Goal: Answer question/provide support

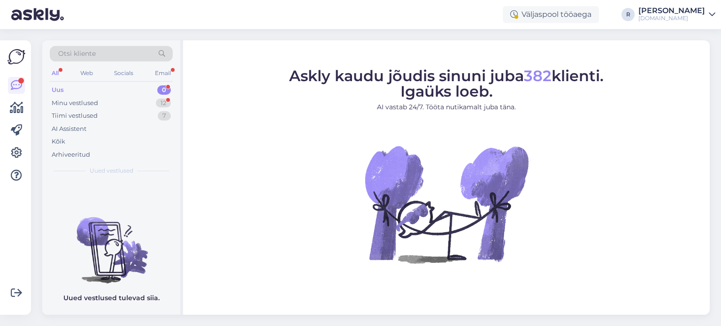
click at [58, 74] on div "All" at bounding box center [55, 73] width 11 height 12
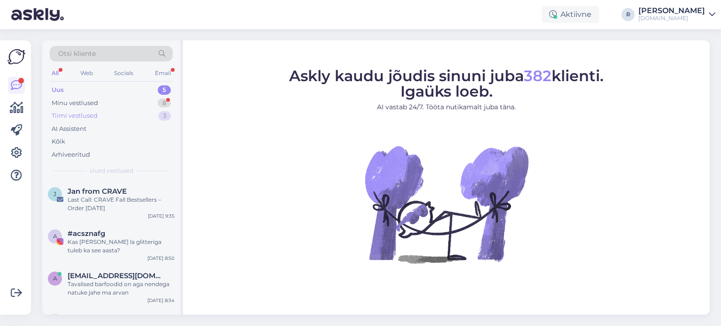
click at [109, 108] on div "Minu vestlused 8" at bounding box center [111, 103] width 123 height 13
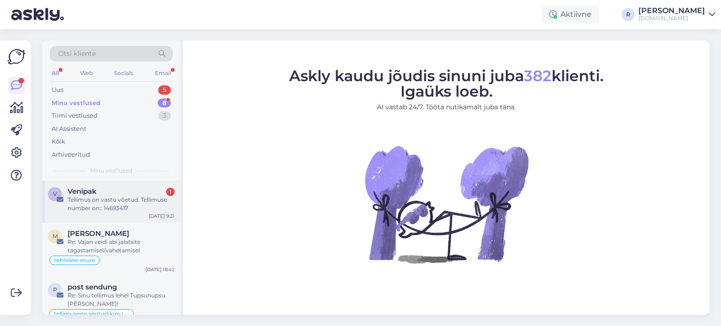
click at [110, 200] on div "Tellimus on vastu võetud. Tellimuse number on:: 14693417" at bounding box center [121, 204] width 107 height 17
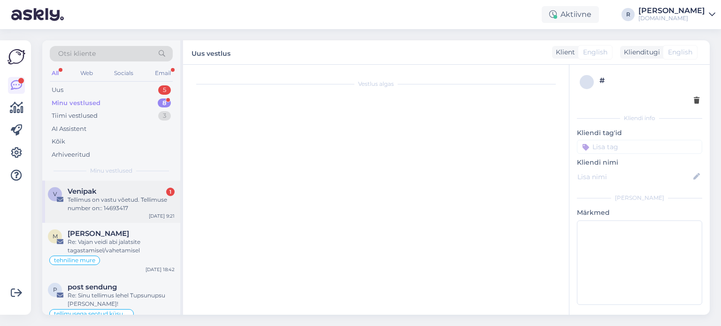
scroll to position [1076, 0]
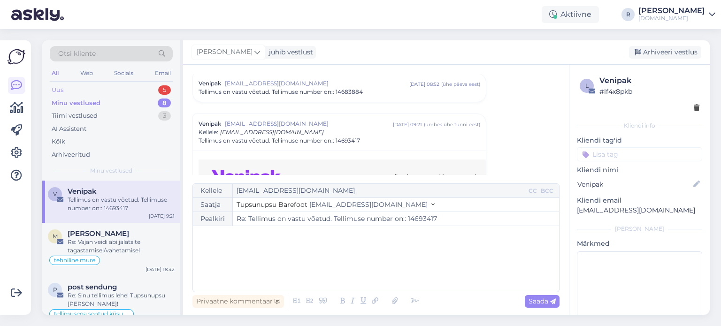
click at [70, 89] on div "Uus 5" at bounding box center [111, 90] width 123 height 13
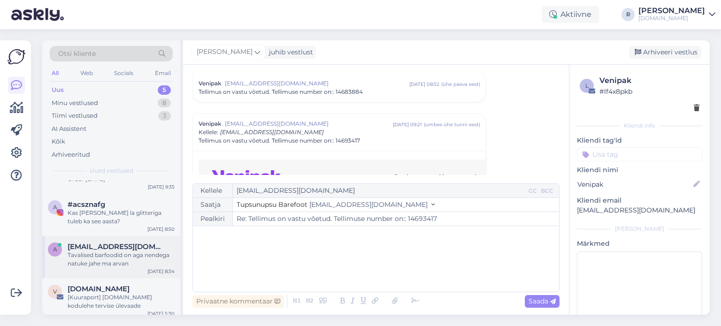
scroll to position [68, 0]
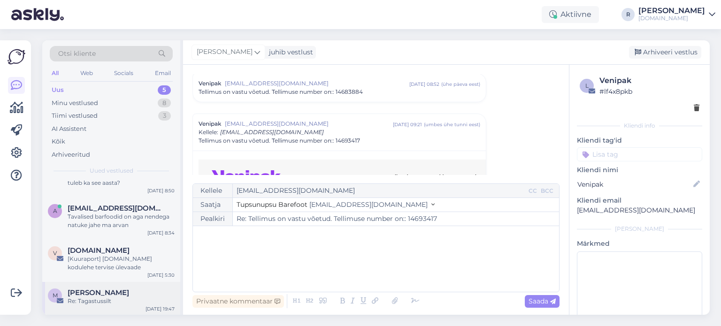
click at [106, 296] on span "[PERSON_NAME]" at bounding box center [99, 293] width 62 height 8
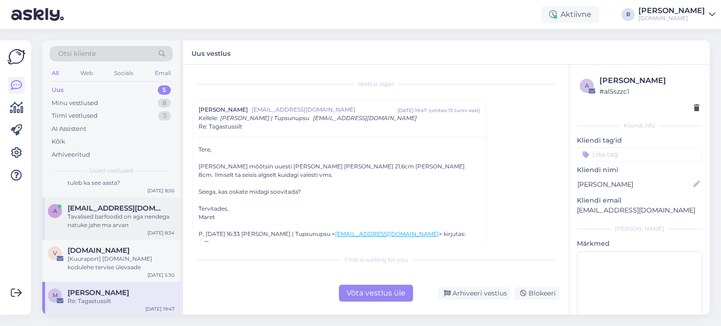
scroll to position [0, 0]
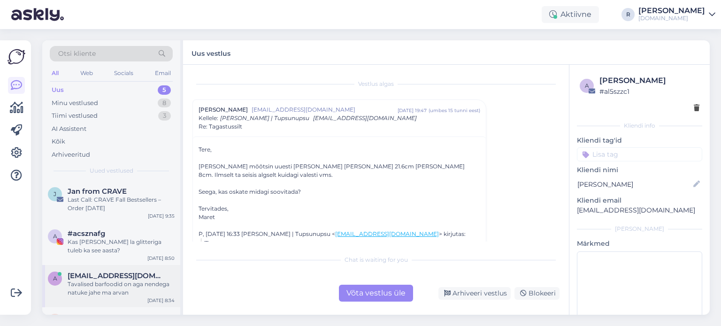
click at [99, 290] on div "Tavalised barfoodid on aga nendega natuke jahe ma arvan" at bounding box center [121, 288] width 107 height 17
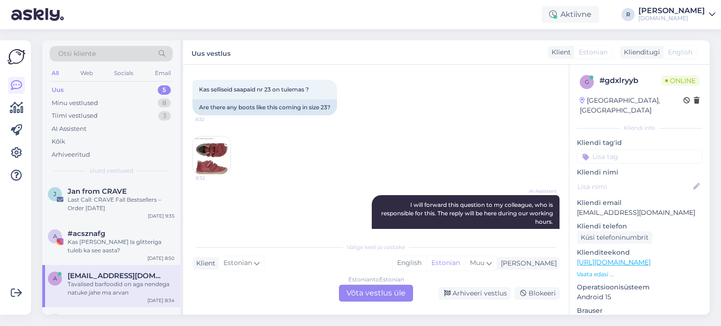
scroll to position [308, 0]
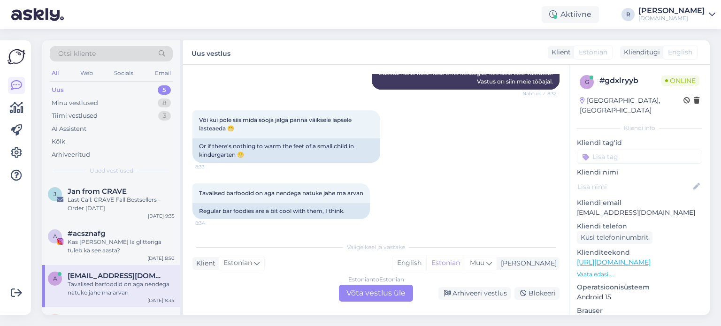
click at [361, 292] on div "Estonian to Estonian Võta vestlus üle" at bounding box center [376, 293] width 74 height 17
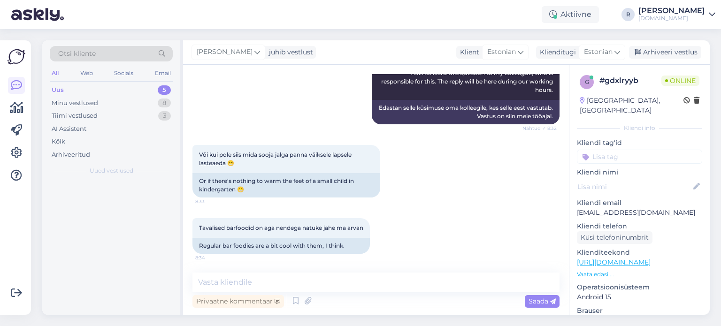
scroll to position [272, 0]
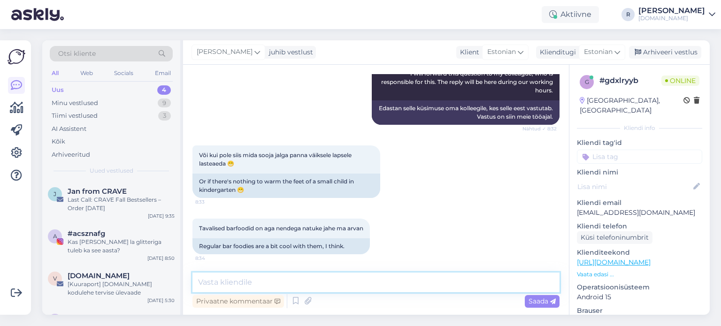
click at [265, 290] on textarea at bounding box center [375, 283] width 367 height 20
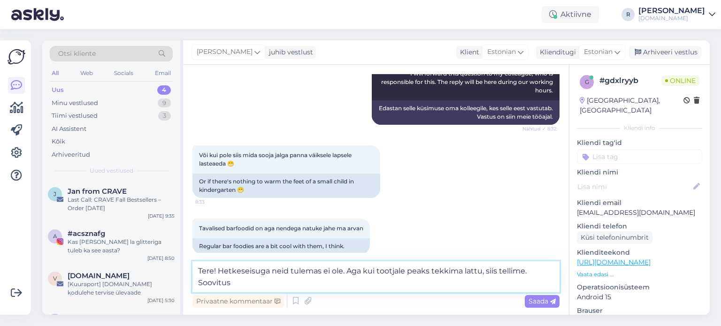
scroll to position [284, 0]
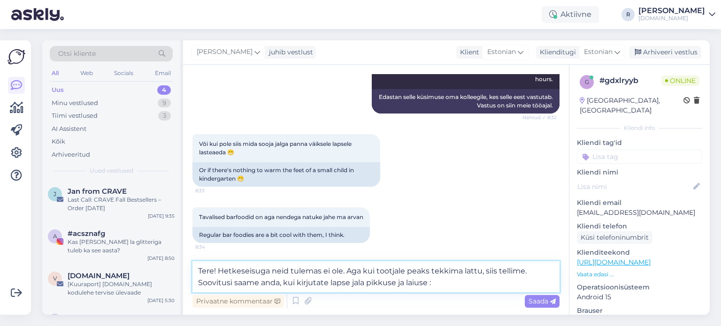
type textarea "Tere! Hetkeseisuga neid tulemas ei ole. Aga kui tootjale peaks tekkima lattu, s…"
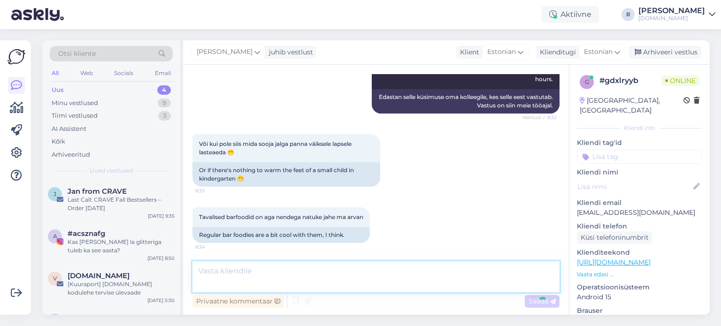
scroll to position [330, 0]
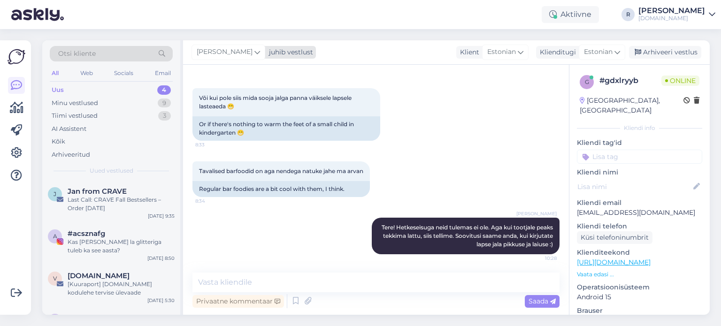
click at [218, 54] on div "[PERSON_NAME]" at bounding box center [229, 52] width 74 height 15
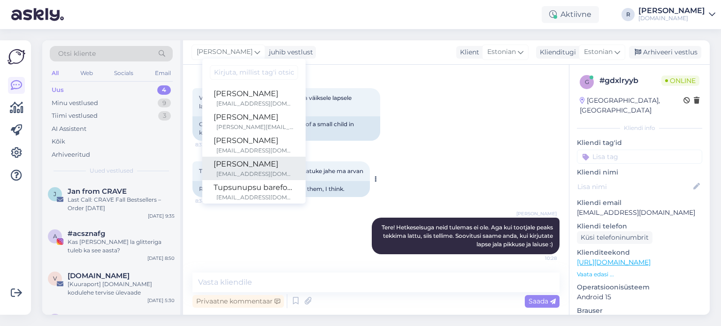
click at [222, 164] on div "[PERSON_NAME]" at bounding box center [254, 164] width 81 height 11
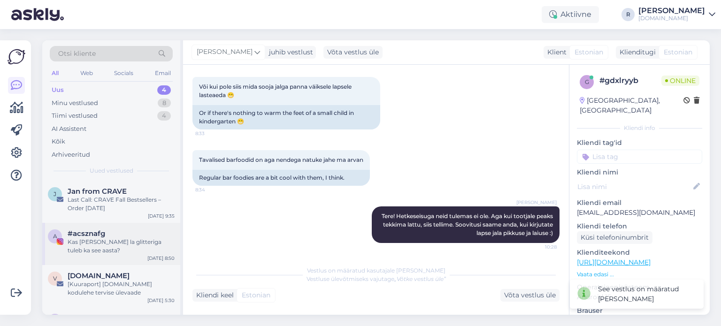
click at [105, 247] on div "Kas [PERSON_NAME] la glitteriga tuleb ka see aasta?" at bounding box center [121, 246] width 107 height 17
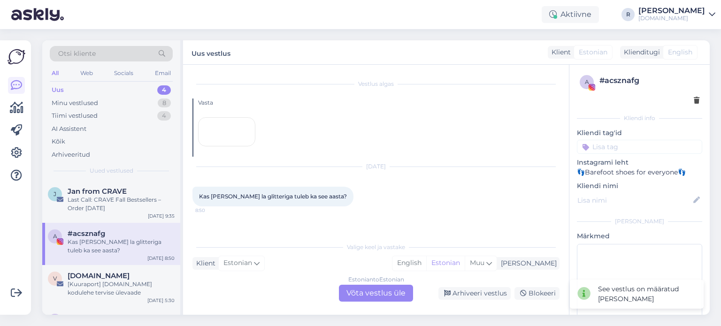
scroll to position [58, 0]
click at [368, 297] on div "Estonian to Estonian Võta vestlus üle" at bounding box center [376, 293] width 74 height 17
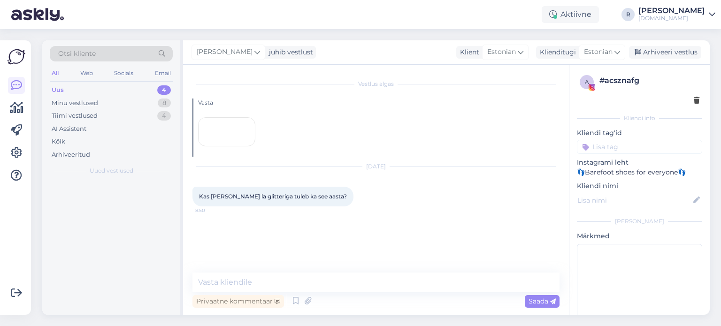
scroll to position [23, 0]
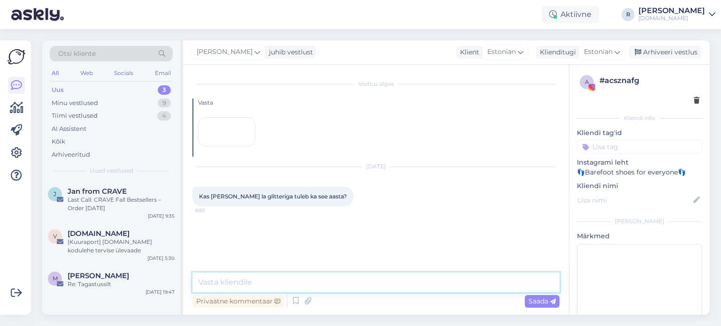
click at [254, 285] on textarea at bounding box center [375, 283] width 367 height 20
type textarea "Tere! Ainult need 2 värvi."
click at [635, 146] on input at bounding box center [639, 147] width 125 height 14
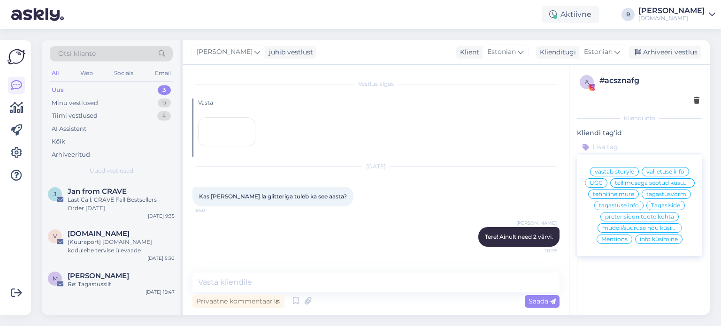
click at [653, 242] on span "info küsimine" at bounding box center [659, 240] width 38 height 6
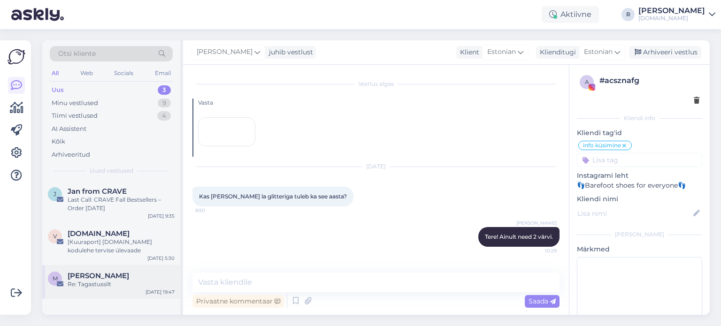
click at [104, 283] on div "Re: Tagastussilt" at bounding box center [121, 284] width 107 height 8
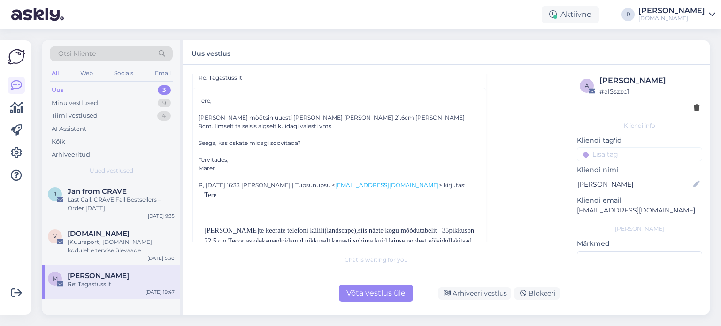
scroll to position [0, 0]
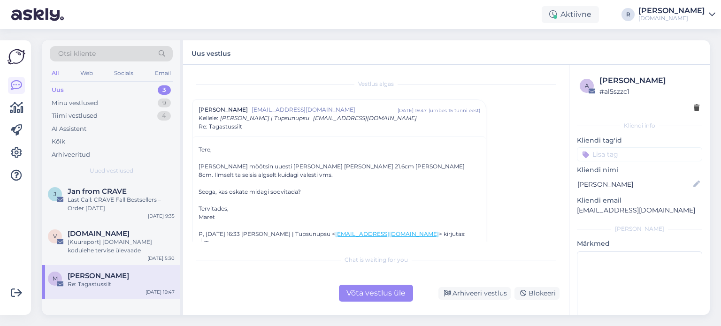
click at [368, 289] on div "Võta vestlus üle" at bounding box center [376, 293] width 74 height 17
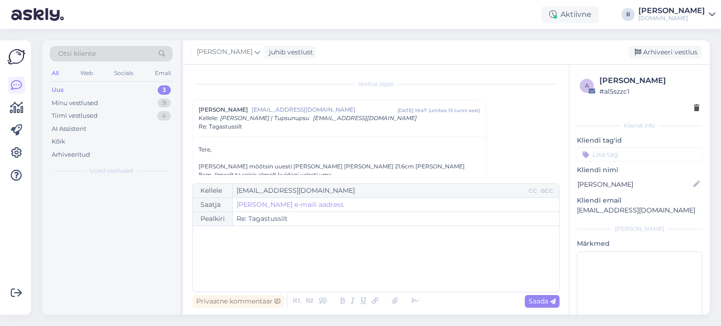
scroll to position [25, 0]
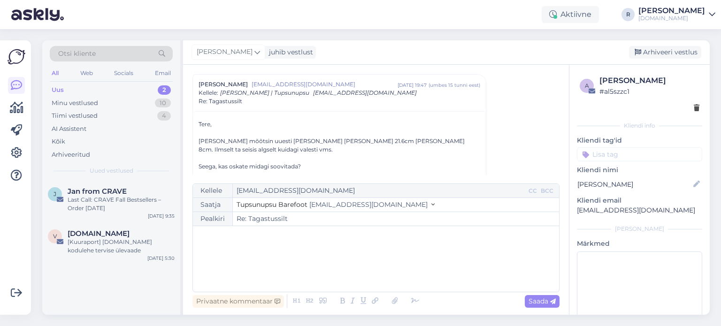
click at [221, 244] on div "﻿" at bounding box center [376, 259] width 357 height 56
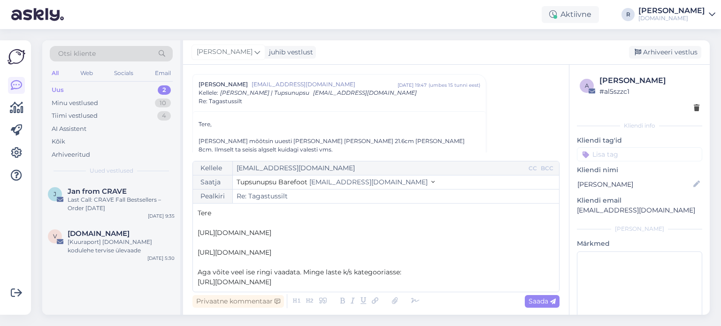
scroll to position [5, 0]
drag, startPoint x: 509, startPoint y: 282, endPoint x: 193, endPoint y: 281, distance: 316.0
click at [193, 281] on div "Kellele [EMAIL_ADDRESS][DOMAIN_NAME] CC BCC Saatja Tupsunupsu Barefoot [EMAIL_A…" at bounding box center [375, 226] width 367 height 131
copy span "[URL][DOMAIN_NAME]"
click at [392, 300] on icon at bounding box center [395, 301] width 12 height 13
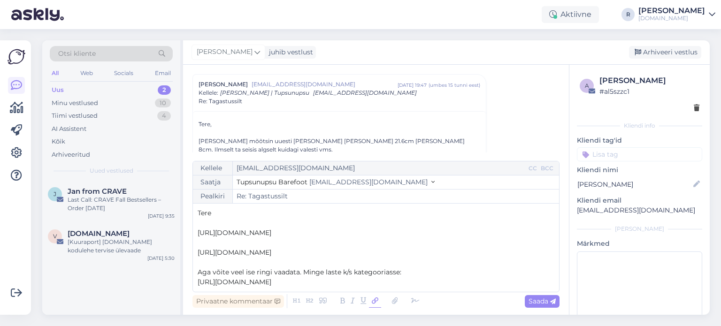
click at [372, 302] on icon at bounding box center [375, 301] width 12 height 13
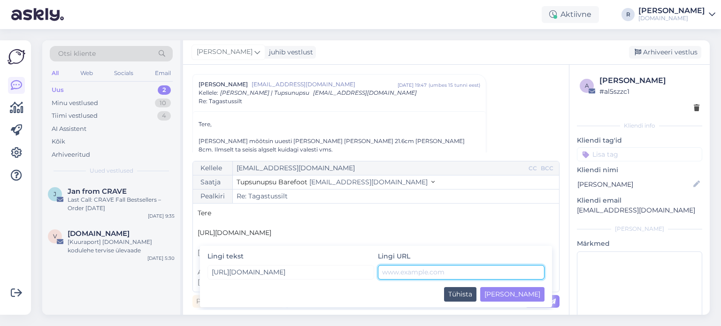
click at [415, 275] on input "text" at bounding box center [461, 272] width 167 height 15
paste input "[URL][DOMAIN_NAME]"
type input "[URL][DOMAIN_NAME]"
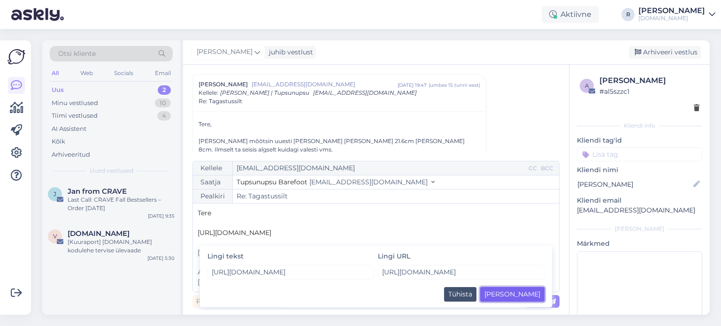
click at [539, 295] on button "[PERSON_NAME]" at bounding box center [512, 294] width 64 height 15
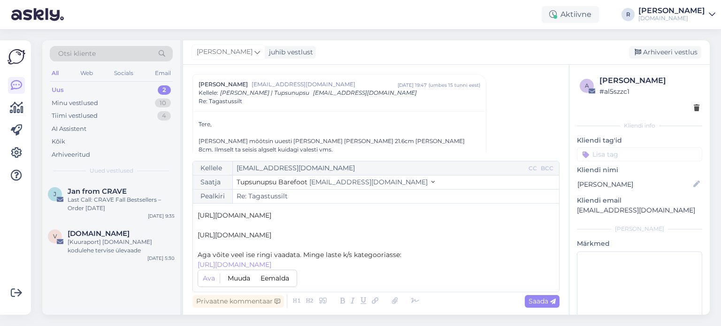
scroll to position [5, 0]
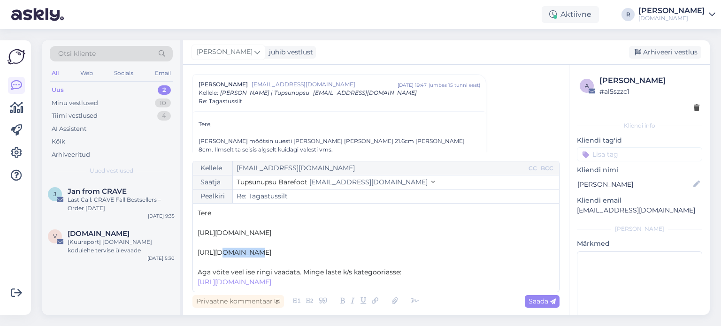
drag, startPoint x: 255, startPoint y: 238, endPoint x: 218, endPoint y: 238, distance: 37.6
click at [218, 248] on p "[URL][DOMAIN_NAME]" at bounding box center [376, 253] width 357 height 10
drag, startPoint x: 263, startPoint y: 256, endPoint x: 199, endPoint y: 236, distance: 67.4
click at [199, 248] on p "[URL][DOMAIN_NAME]" at bounding box center [376, 253] width 357 height 10
copy span "[URL][DOMAIN_NAME]"
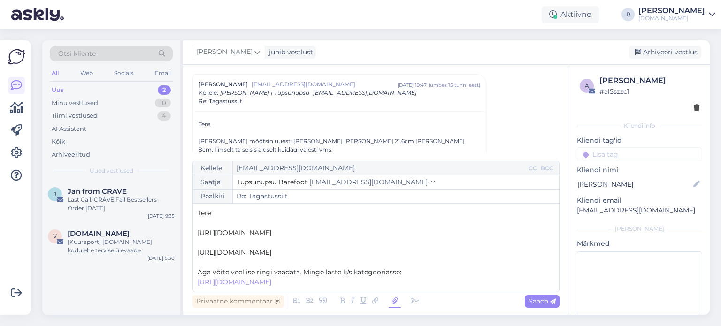
click at [391, 298] on icon at bounding box center [395, 301] width 12 height 13
click at [372, 308] on icon at bounding box center [375, 301] width 12 height 13
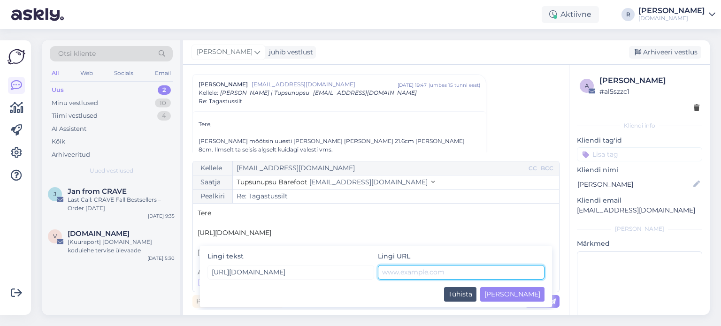
click at [439, 277] on input "text" at bounding box center [461, 272] width 167 height 15
paste input "[URL][DOMAIN_NAME]"
type input "[URL][DOMAIN_NAME]"
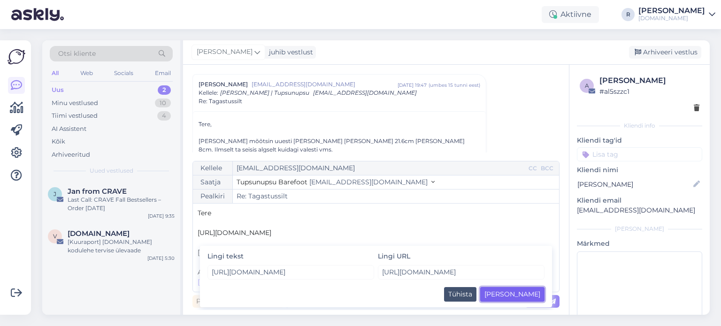
click at [531, 293] on button "[PERSON_NAME]" at bounding box center [512, 294] width 64 height 15
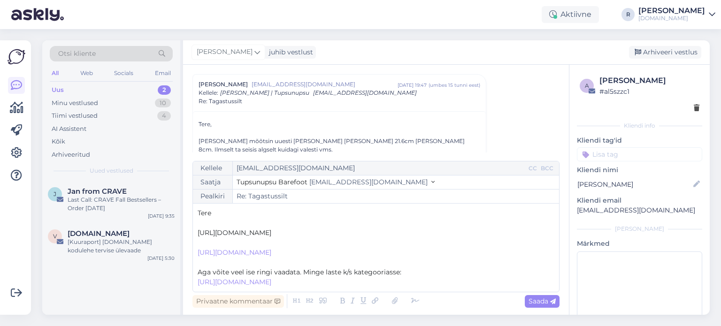
drag, startPoint x: 196, startPoint y: 203, endPoint x: 545, endPoint y: 211, distance: 348.9
click at [545, 211] on div "Kellele [EMAIL_ADDRESS][DOMAIN_NAME] CC BCC Saatja Tupsunupsu Barefoot [EMAIL_A…" at bounding box center [375, 226] width 367 height 131
copy span "[URL][DOMAIN_NAME]"
click at [370, 300] on icon at bounding box center [375, 301] width 12 height 13
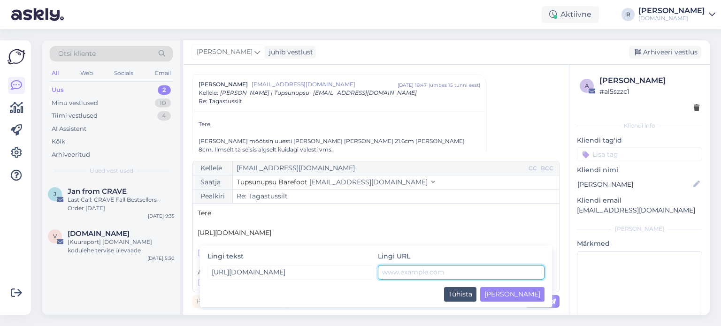
drag, startPoint x: 457, startPoint y: 270, endPoint x: 475, endPoint y: 280, distance: 20.0
click at [458, 270] on input "text" at bounding box center [461, 272] width 167 height 15
paste input "[URL][DOMAIN_NAME]"
type input "[URL][DOMAIN_NAME]"
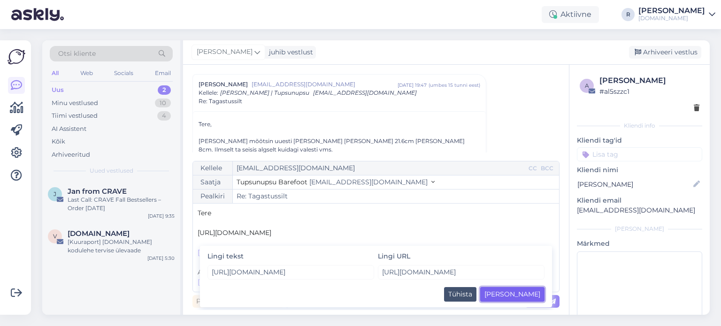
click at [536, 294] on button "[PERSON_NAME]" at bounding box center [512, 294] width 64 height 15
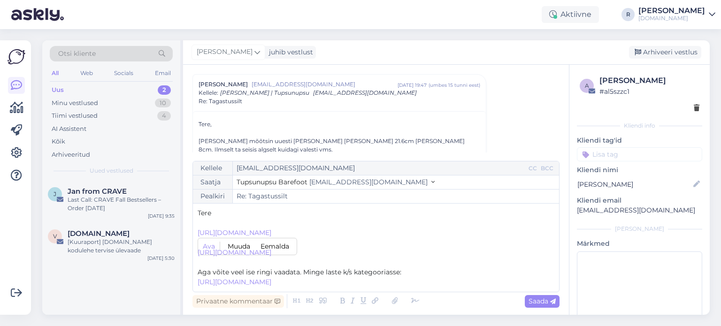
scroll to position [5, 0]
click at [507, 282] on p "﻿ [URL][DOMAIN_NAME] ﻿" at bounding box center [376, 282] width 357 height 10
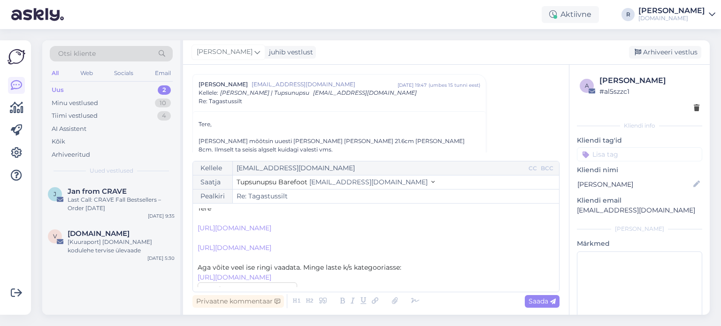
scroll to position [32, 0]
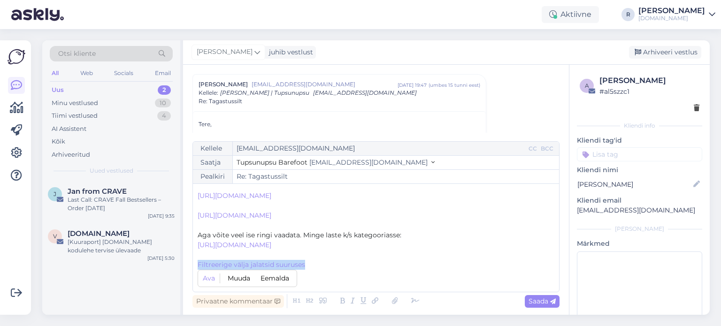
drag, startPoint x: 345, startPoint y: 277, endPoint x: 192, endPoint y: 277, distance: 152.6
click at [192, 277] on div "Kellele [EMAIL_ADDRESS][DOMAIN_NAME] CC BCC Saatja Tupsunupsu Barefoot [EMAIL_A…" at bounding box center [375, 216] width 367 height 151
click at [376, 300] on icon at bounding box center [375, 301] width 12 height 13
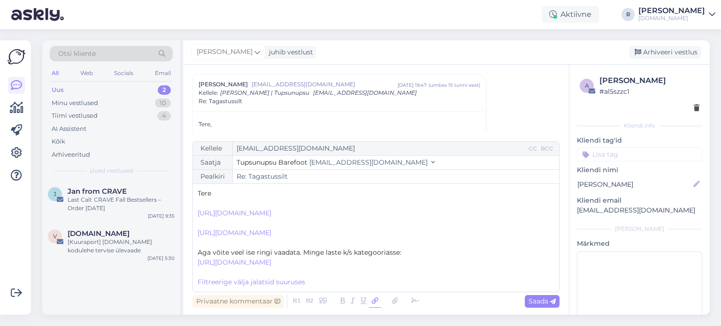
scroll to position [24, 0]
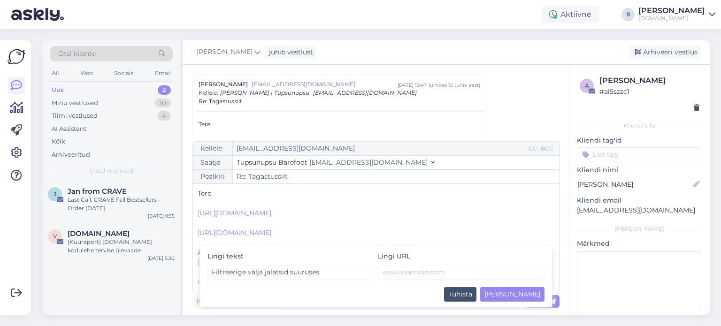
click at [359, 232] on p "﻿ [URL][DOMAIN_NAME] ﻿" at bounding box center [376, 233] width 357 height 10
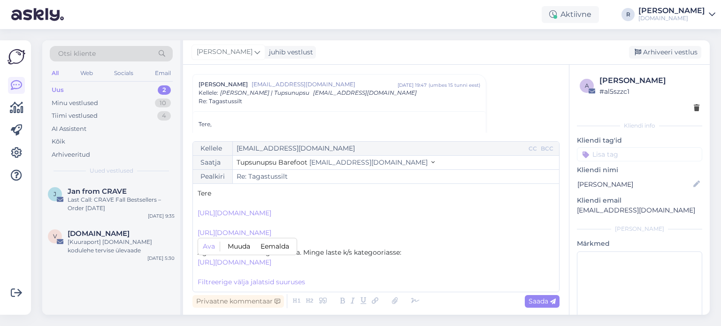
scroll to position [32, 0]
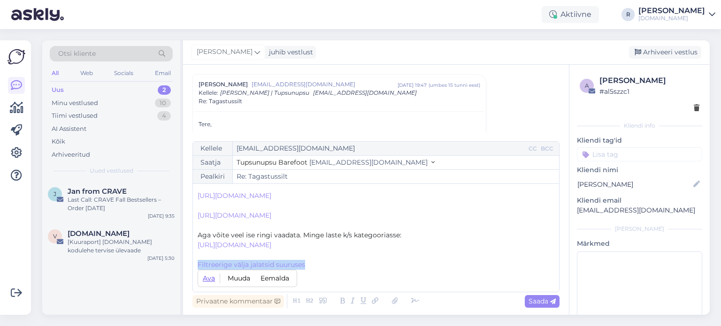
drag, startPoint x: 315, startPoint y: 280, endPoint x: 219, endPoint y: 285, distance: 96.9
click at [197, 285] on div "Kellele [EMAIL_ADDRESS][DOMAIN_NAME] CC BCC Saatja Tupsunupsu Barefoot [EMAIL_A…" at bounding box center [375, 216] width 367 height 151
click at [280, 279] on button "Eemalda" at bounding box center [275, 278] width 34 height 11
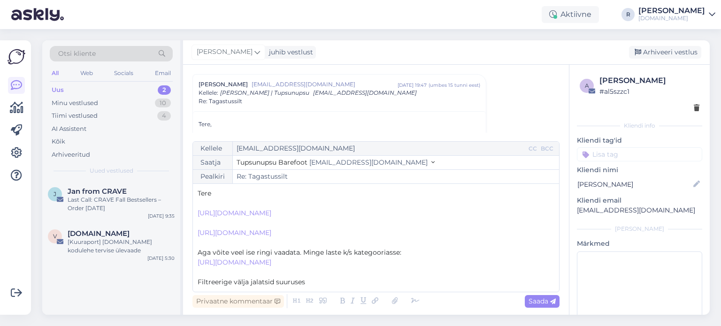
click at [321, 282] on p "Filtreerige välja jalatsid suuruses" at bounding box center [376, 282] width 357 height 10
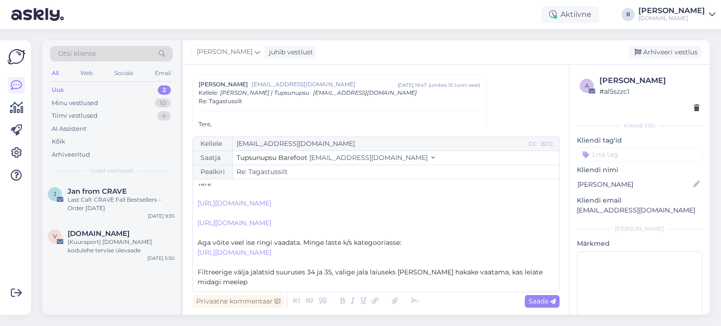
scroll to position [35, 0]
click at [410, 306] on icon at bounding box center [415, 301] width 14 height 13
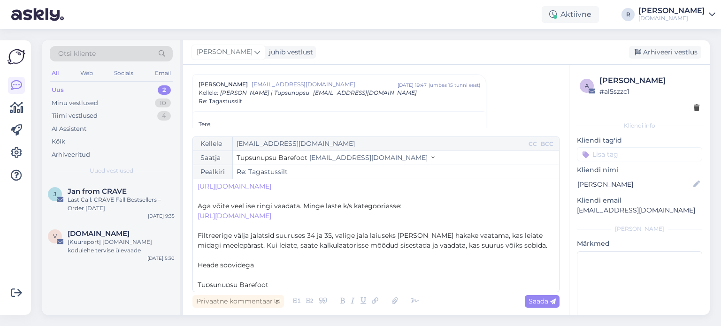
scroll to position [103, 0]
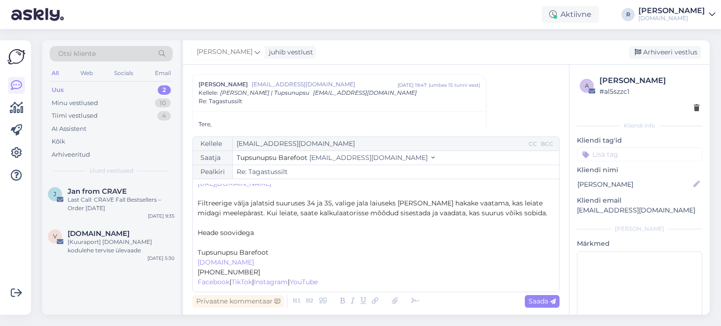
click at [226, 246] on p "﻿" at bounding box center [376, 243] width 357 height 10
click at [540, 215] on p "Filtreerige välja jalatsid suuruses 34 ja 35, valige jala laiuseks [PERSON_NAME…" at bounding box center [376, 209] width 357 height 20
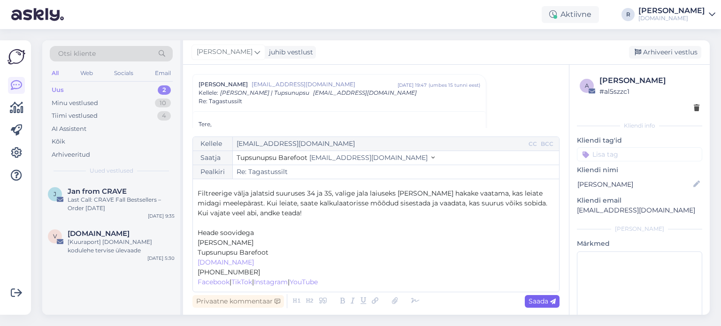
click at [544, 296] on div "Saada" at bounding box center [542, 301] width 35 height 13
type input "Re: Tagastussilt"
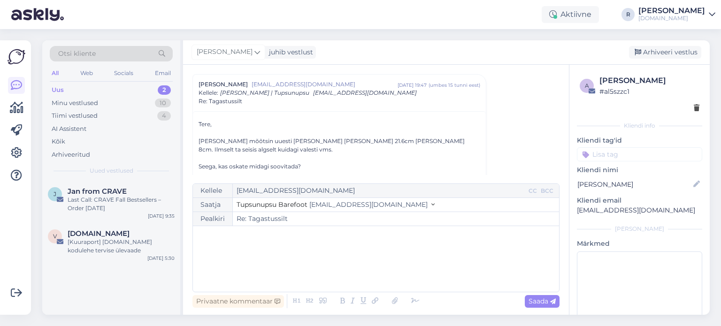
scroll to position [1000, 0]
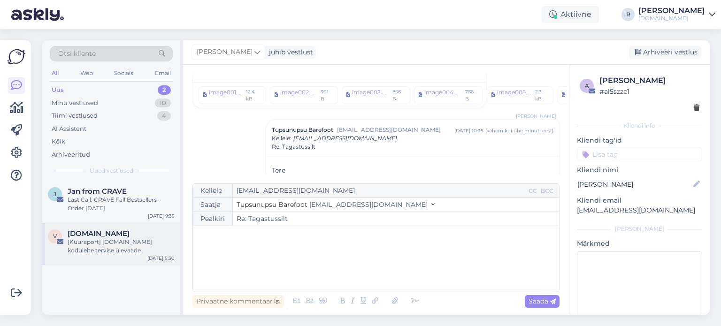
click at [114, 238] on div "[Kuuraport] [DOMAIN_NAME] kodulehe tervise ülevaade" at bounding box center [121, 246] width 107 height 17
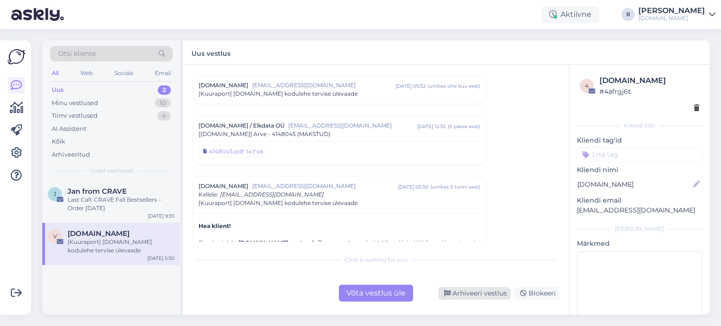
click at [482, 291] on div "Arhiveeri vestlus" at bounding box center [475, 293] width 72 height 13
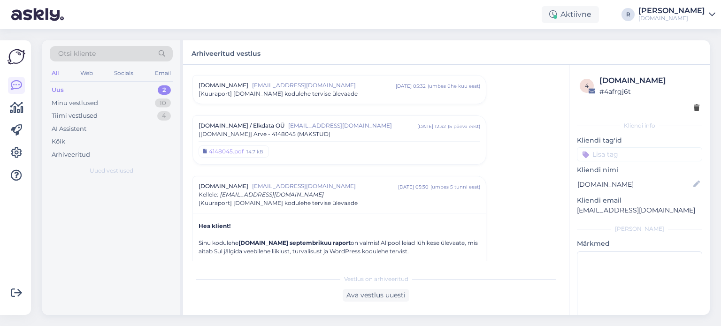
scroll to position [286, 0]
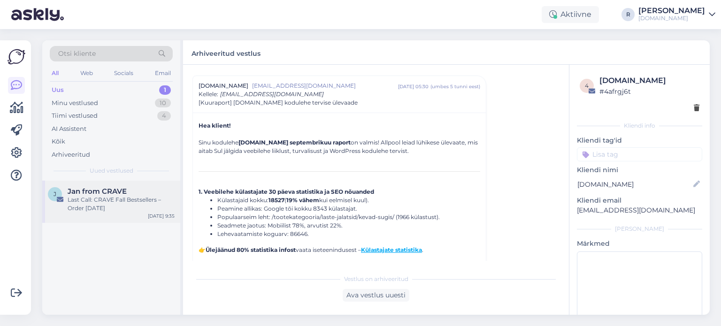
click at [118, 201] on div "Last Call: CRAVE Fall Bestsellers – Order [DATE]" at bounding box center [121, 204] width 107 height 17
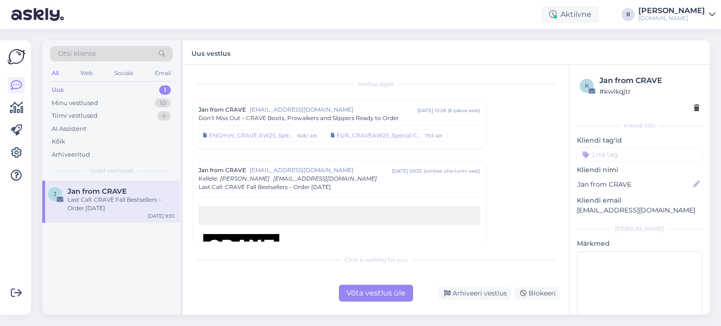
click at [505, 286] on div "Võta vestlus üle Arhiveeri vestlus Blokeeri" at bounding box center [375, 293] width 367 height 17
click at [489, 295] on div "Arhiveeri vestlus" at bounding box center [475, 293] width 72 height 13
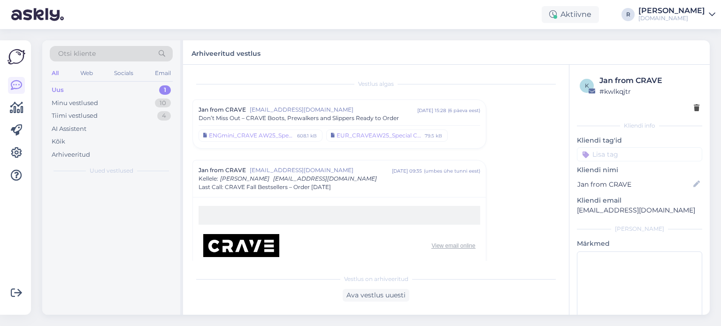
scroll to position [85, 0]
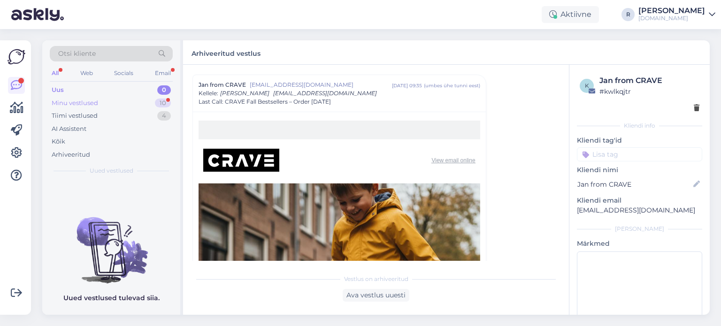
click at [84, 100] on div "Minu vestlused" at bounding box center [75, 103] width 46 height 9
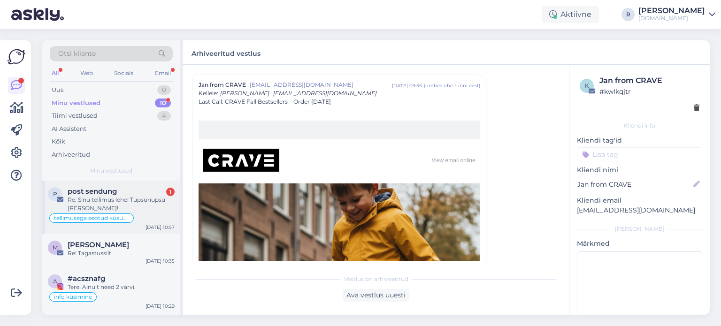
click at [109, 202] on div "Re: Sinu tellimus lehel Tupsunupsu [PERSON_NAME]!" at bounding box center [121, 204] width 107 height 17
type textarea "vastatud"
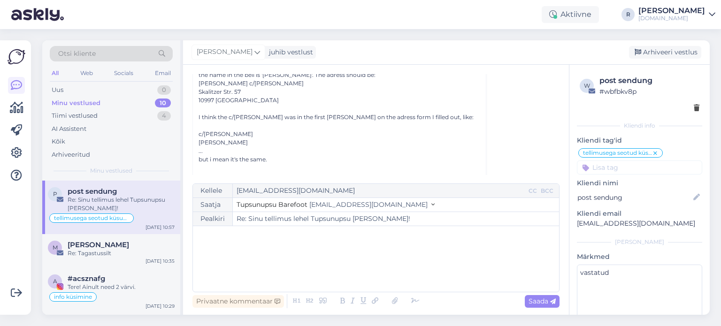
scroll to position [473, 0]
